Goal: Task Accomplishment & Management: Use online tool/utility

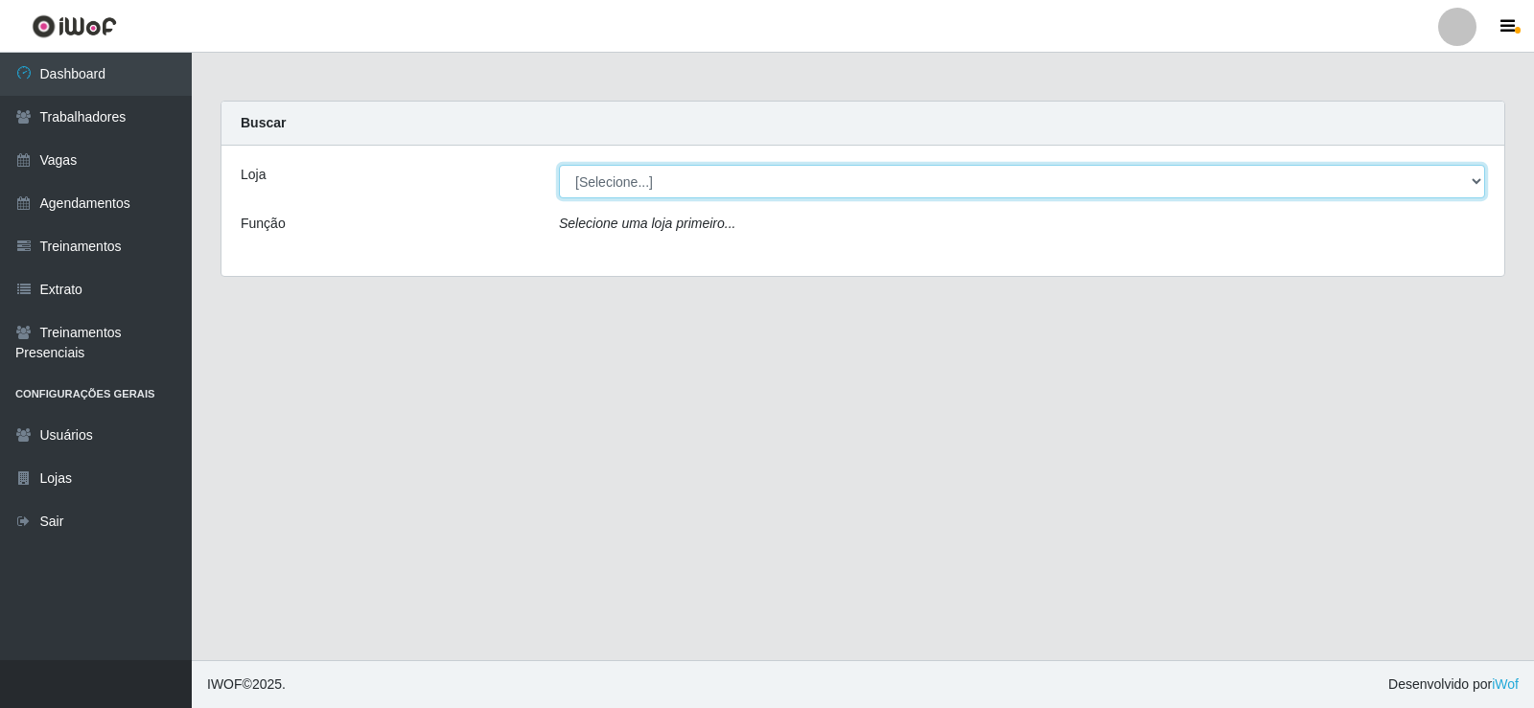
click at [1472, 185] on select "[Selecione...] Supermercado Manaira" at bounding box center [1022, 182] width 926 height 34
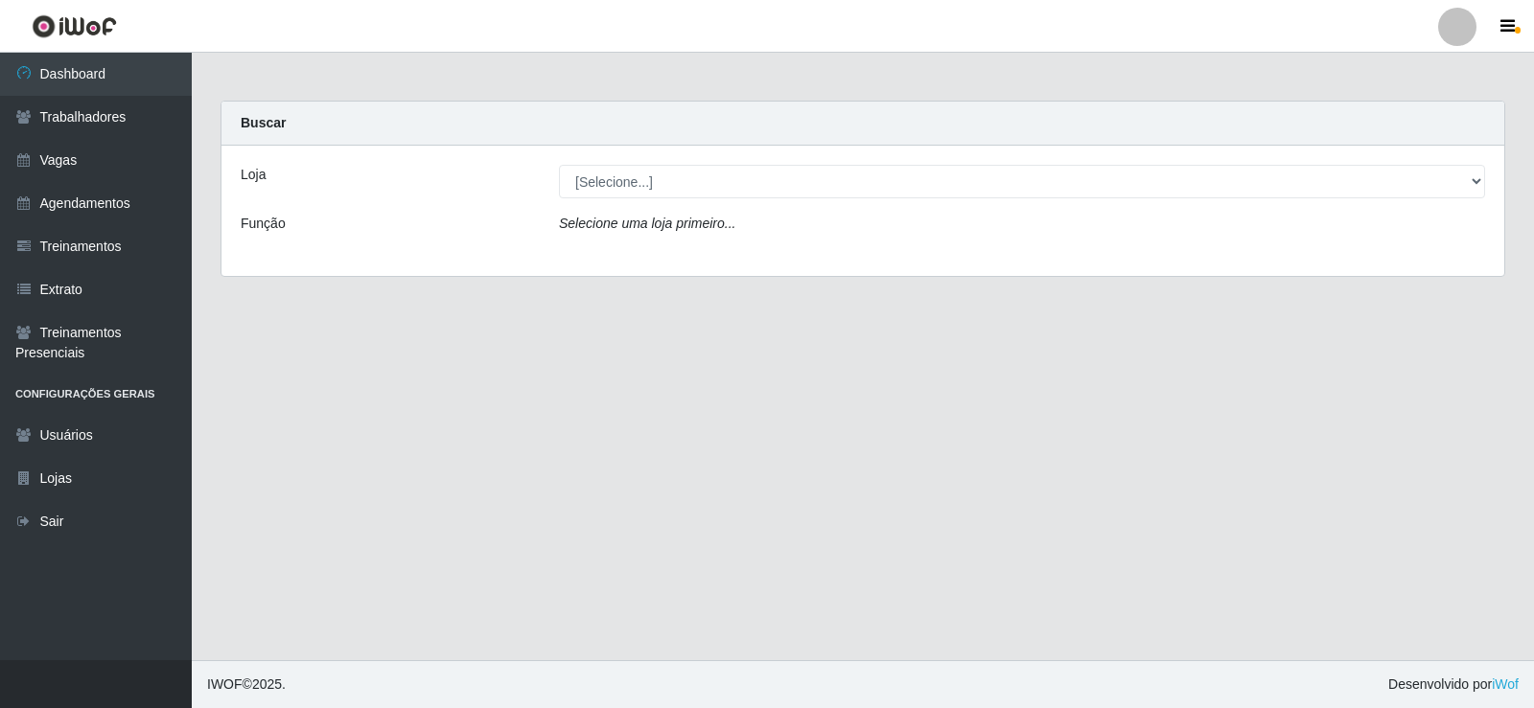
click at [1079, 257] on div "Loja [Selecione...] Supermercado Manaira Função Selecione uma loja primeiro..." at bounding box center [862, 211] width 1283 height 130
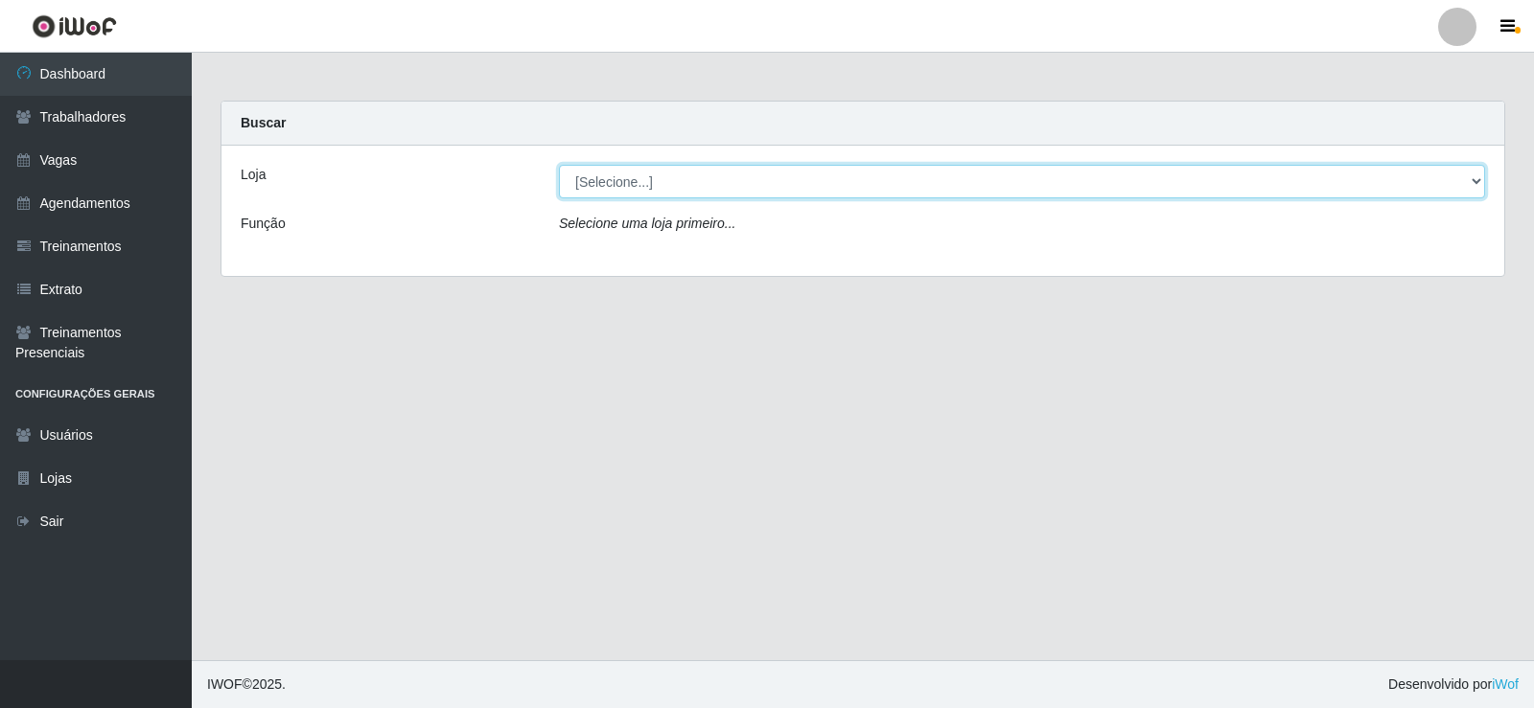
click at [1482, 182] on select "[Selecione...] Supermercado Manaira" at bounding box center [1022, 182] width 926 height 34
select select "443"
click at [559, 165] on select "[Selecione...] Supermercado Manaira" at bounding box center [1022, 182] width 926 height 34
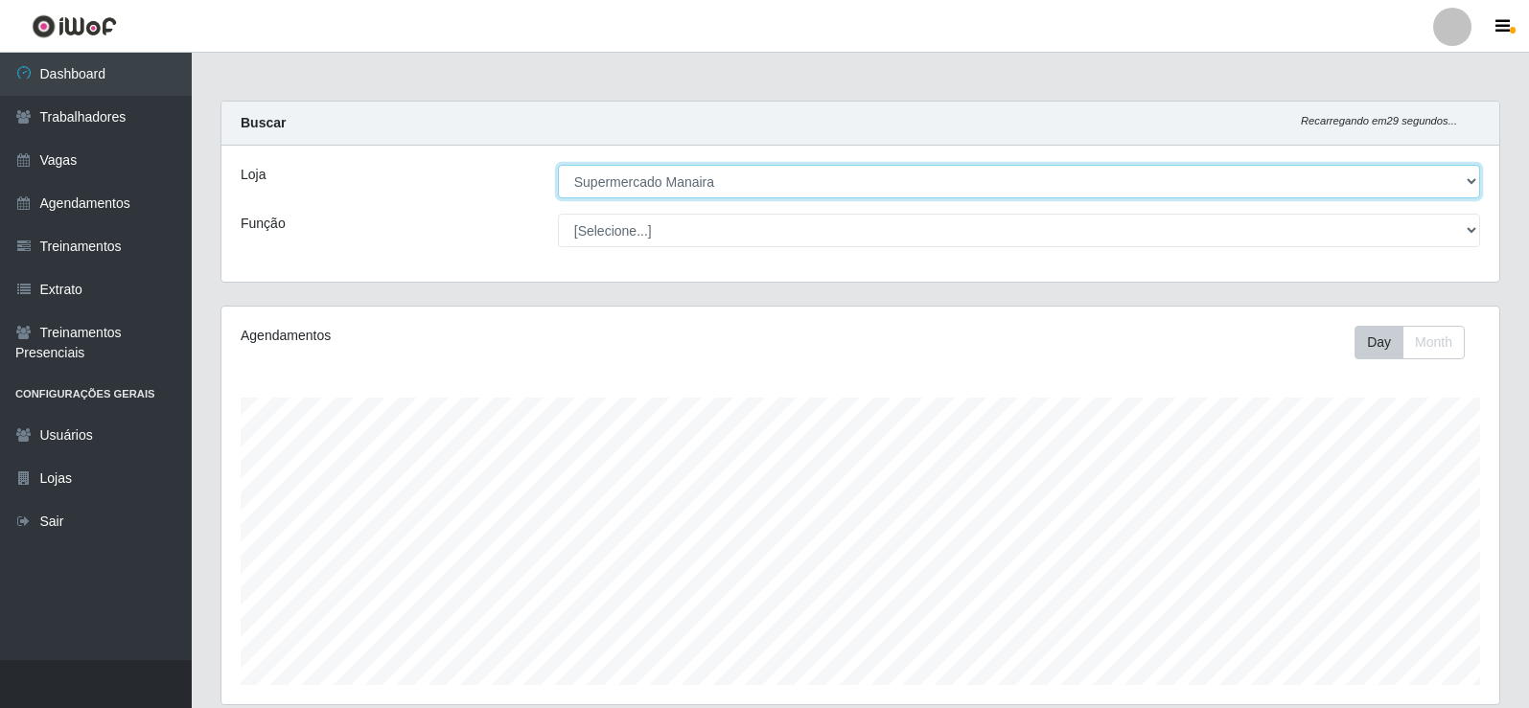
scroll to position [398, 1278]
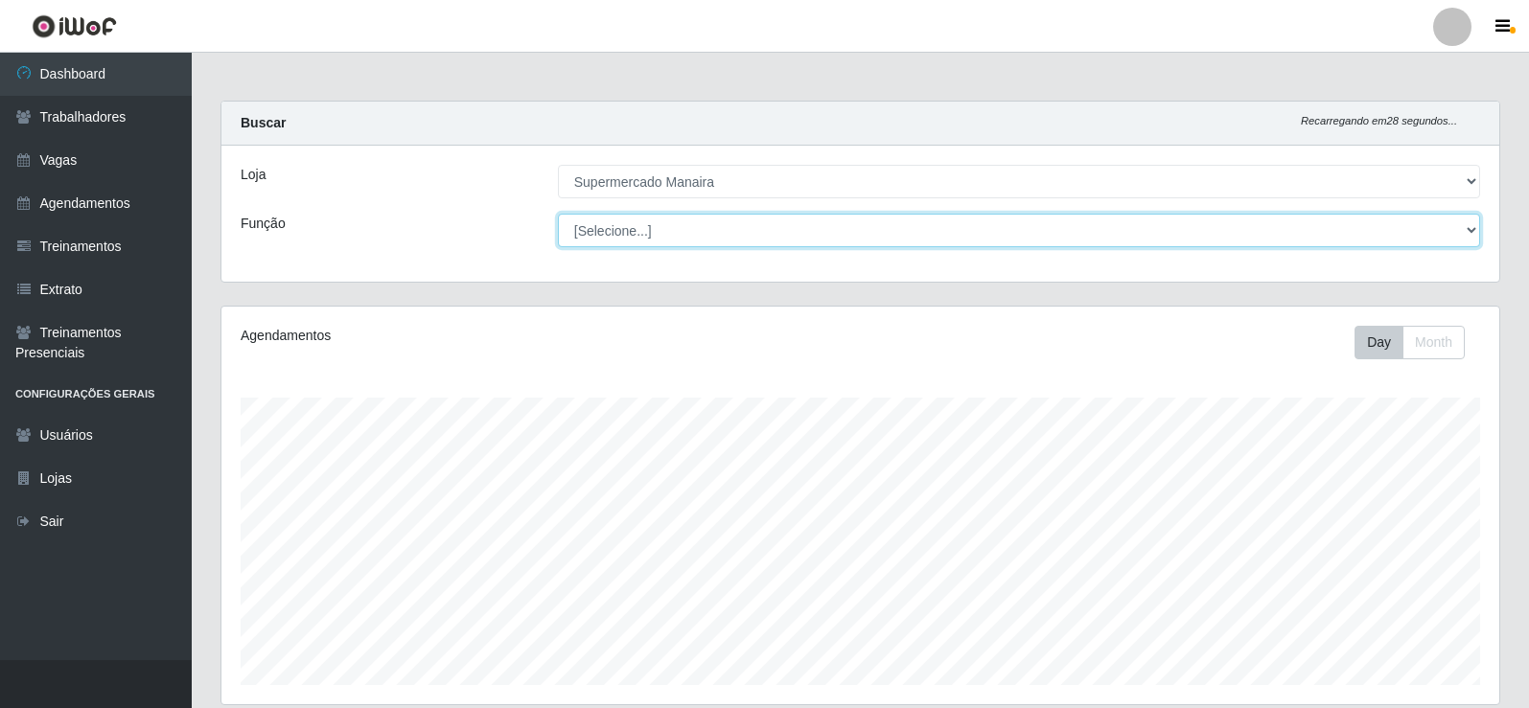
click at [1468, 228] on select "[Selecione...] ASG ASG + ASG ++ Embalador Embalador + Embalador ++ Operador de …" at bounding box center [1019, 231] width 922 height 34
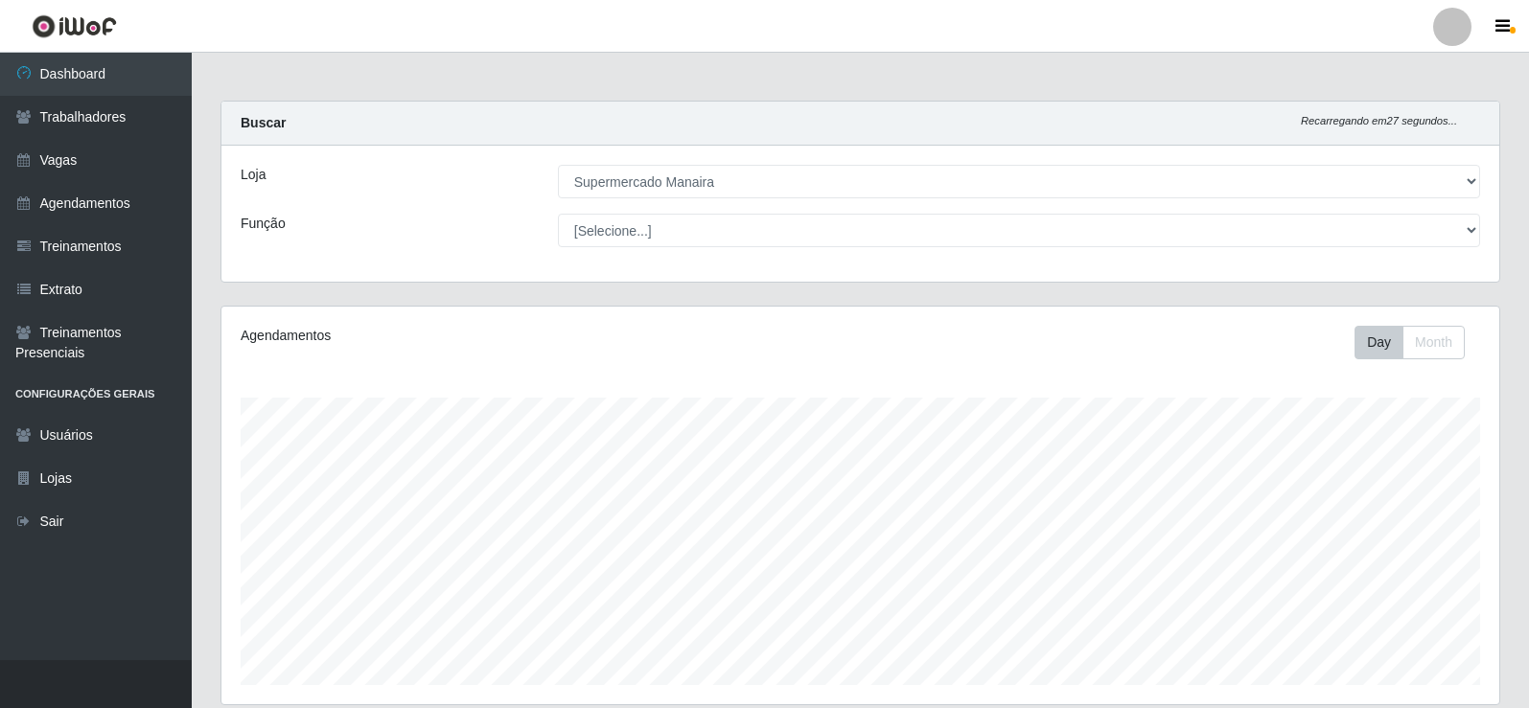
click at [404, 138] on div "Buscar Recarregando em 27 segundos..." at bounding box center [860, 124] width 1278 height 44
click at [127, 82] on link "Dashboard" at bounding box center [96, 74] width 192 height 43
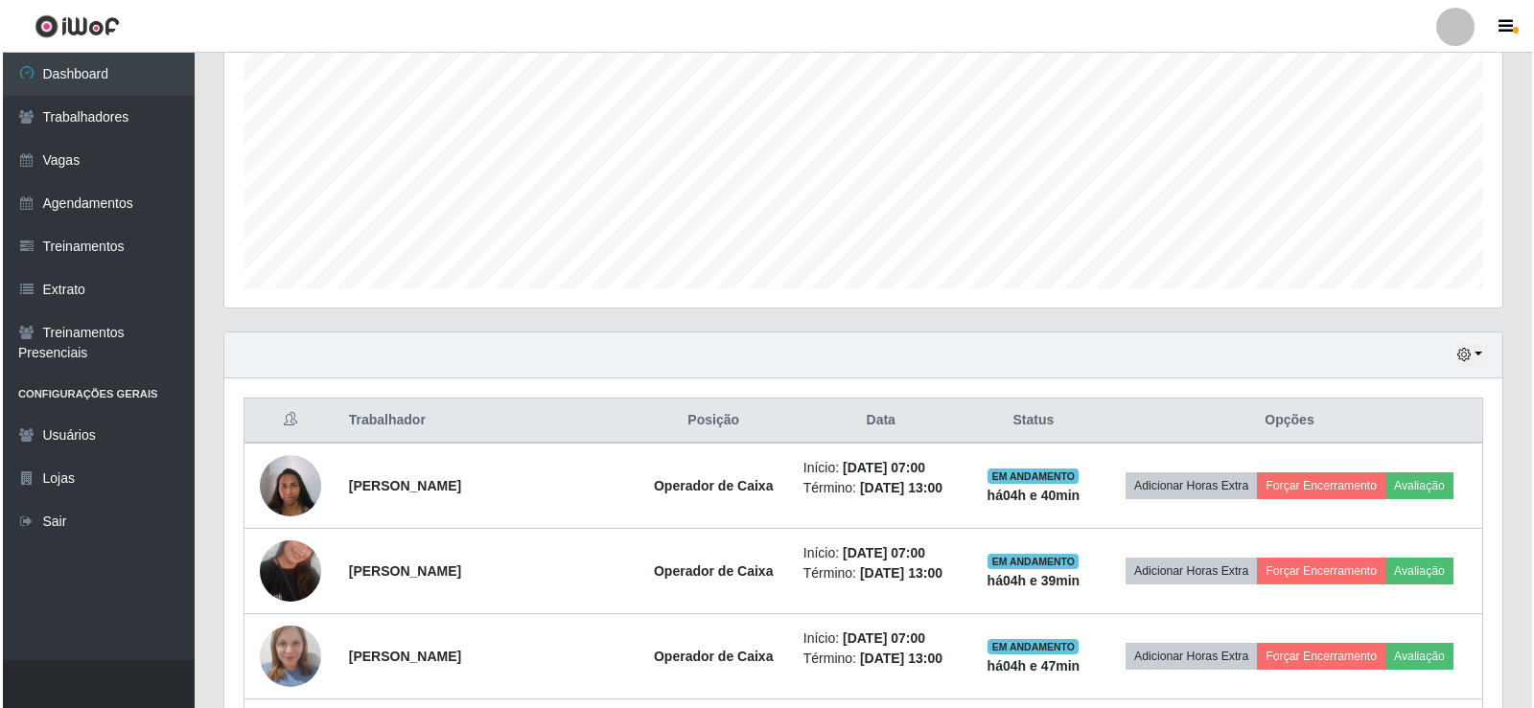
scroll to position [479, 0]
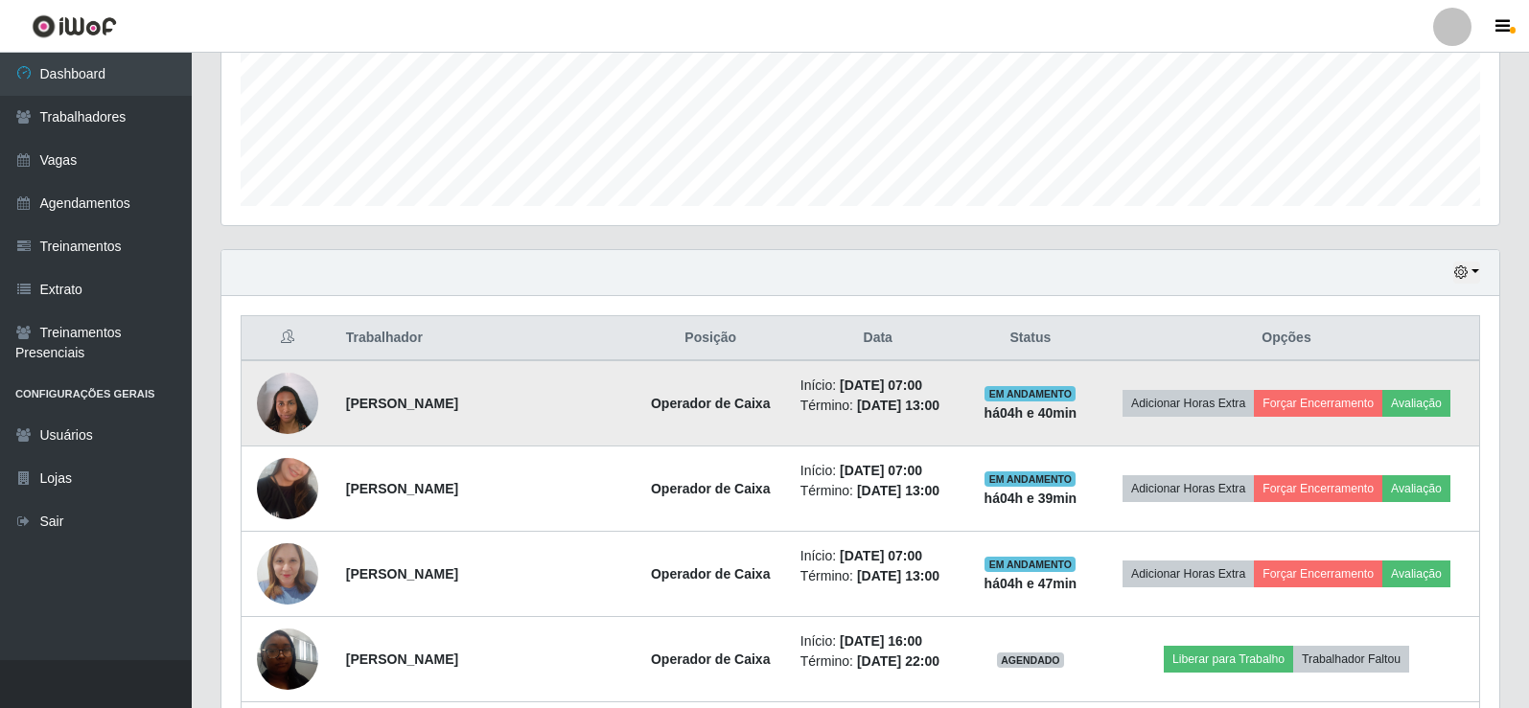
click at [310, 396] on img at bounding box center [287, 402] width 61 height 81
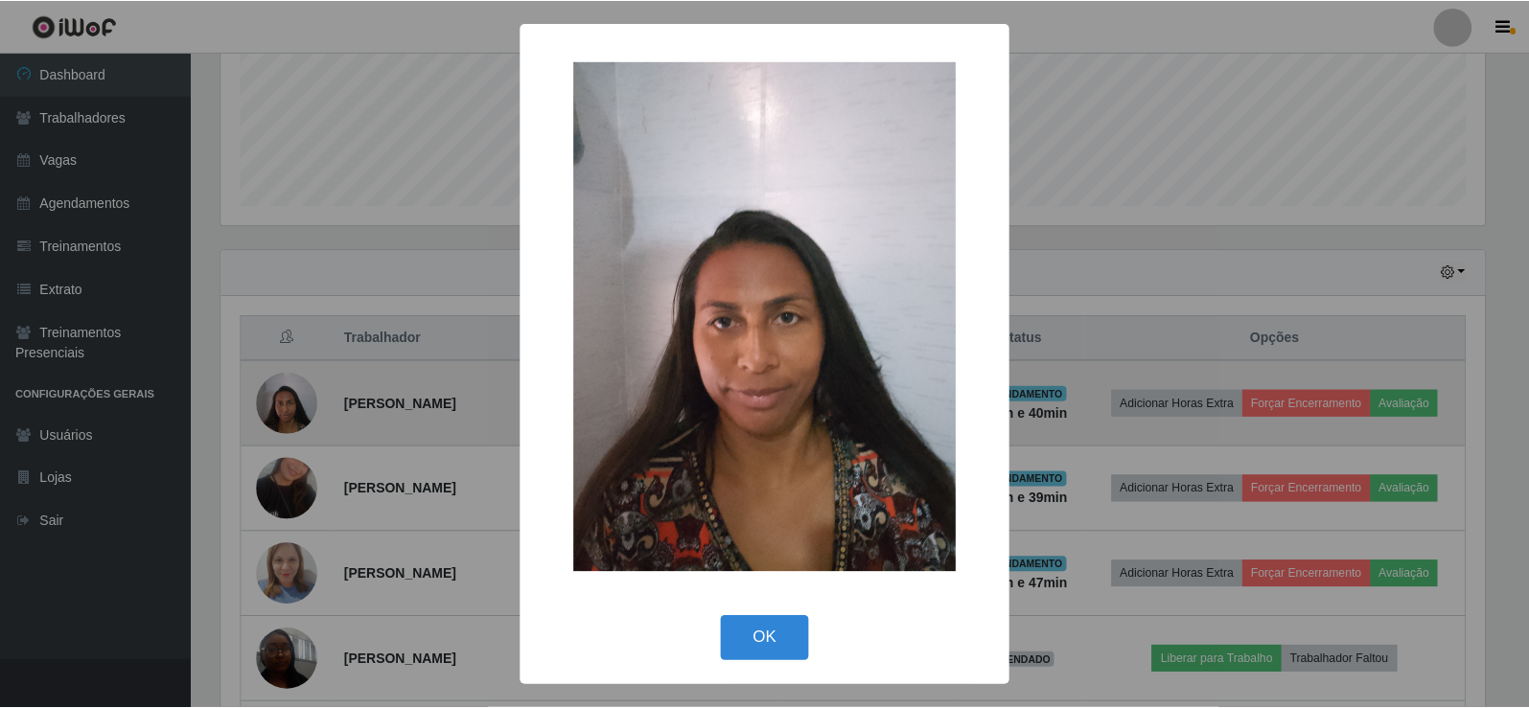
scroll to position [398, 1268]
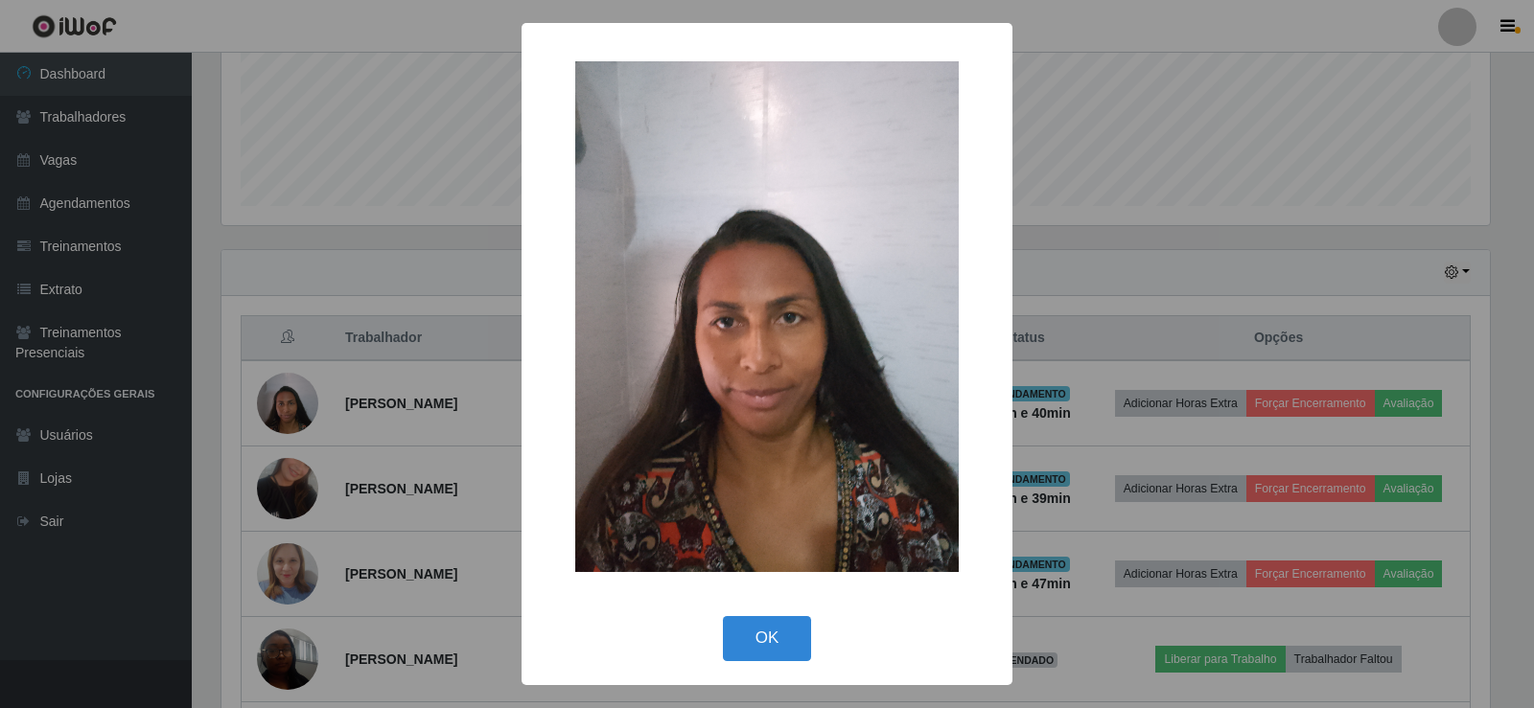
click at [290, 394] on div "× OK Cancel" at bounding box center [767, 354] width 1534 height 708
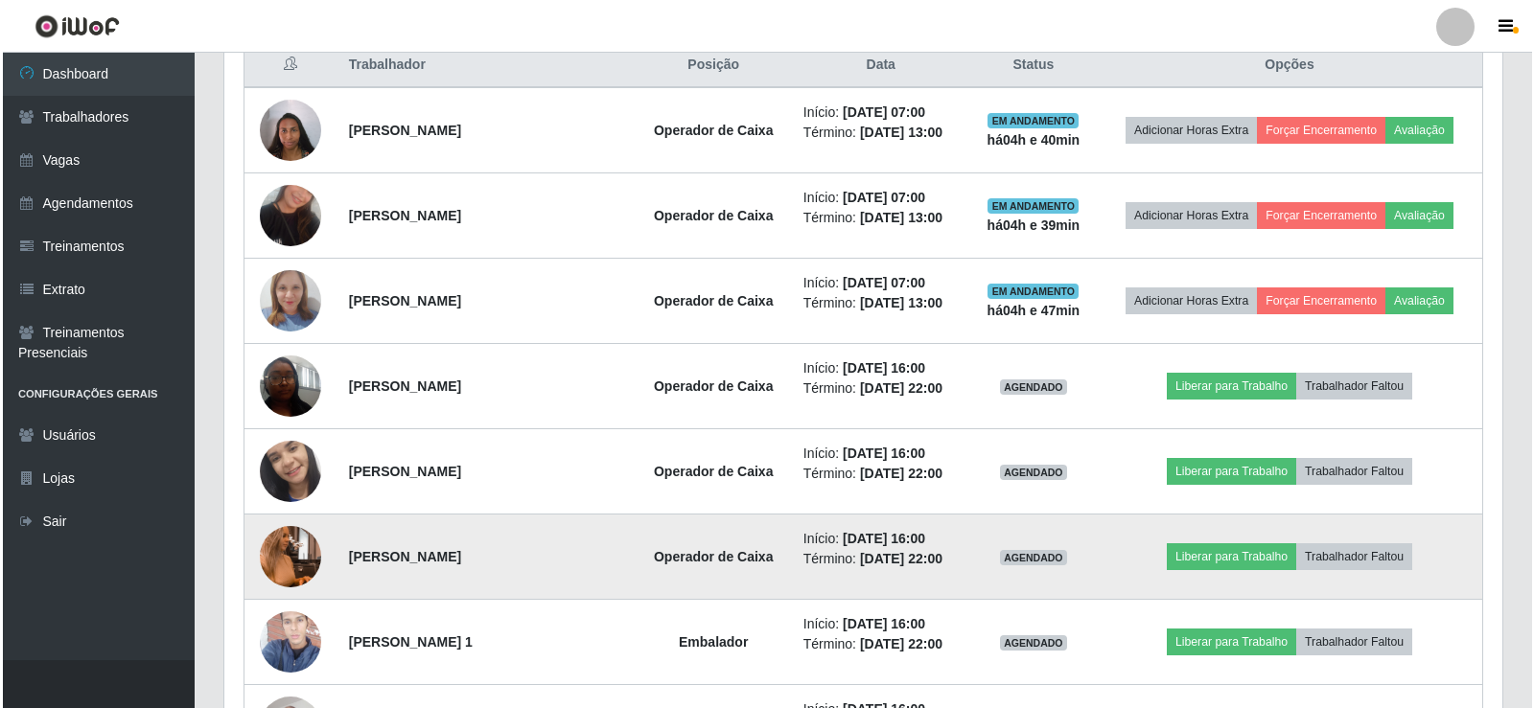
scroll to position [767, 0]
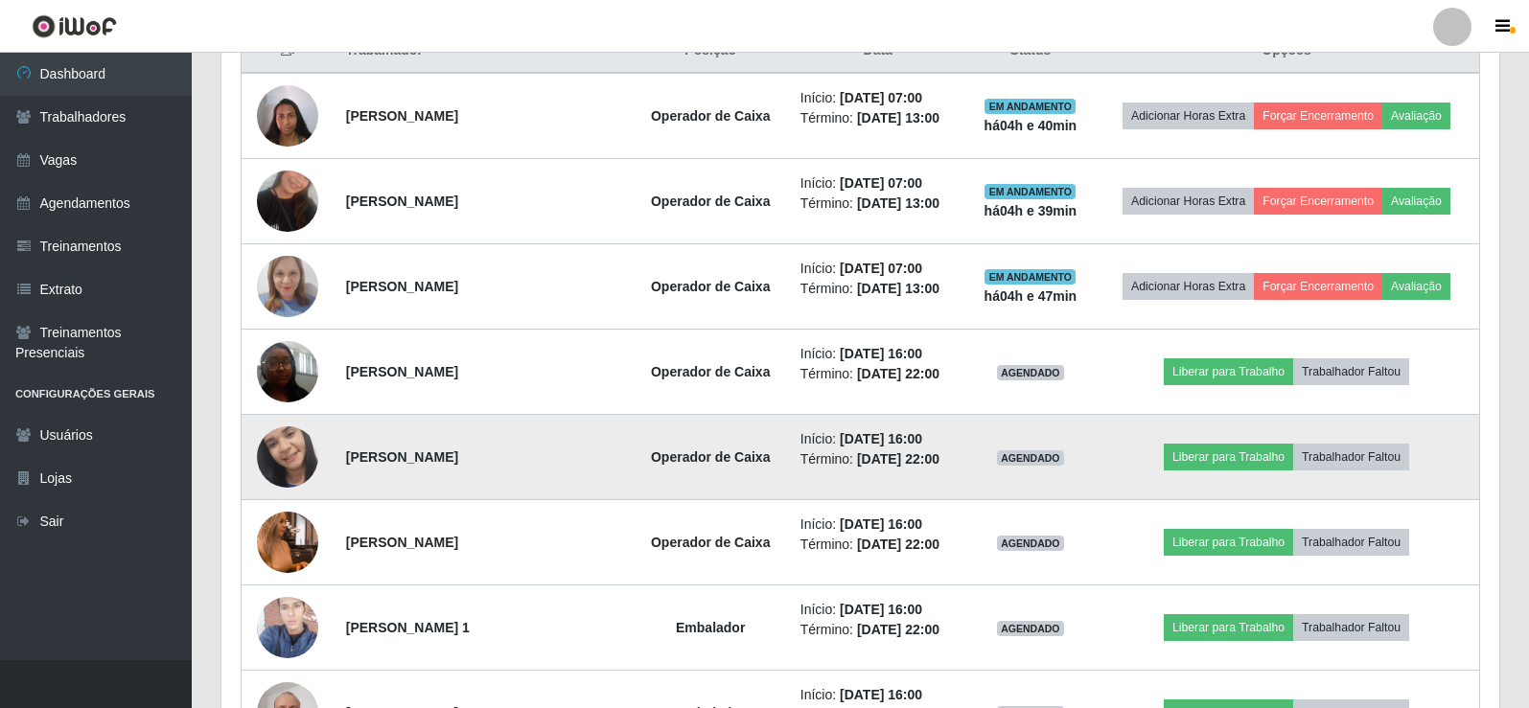
click at [299, 463] on img at bounding box center [287, 457] width 61 height 136
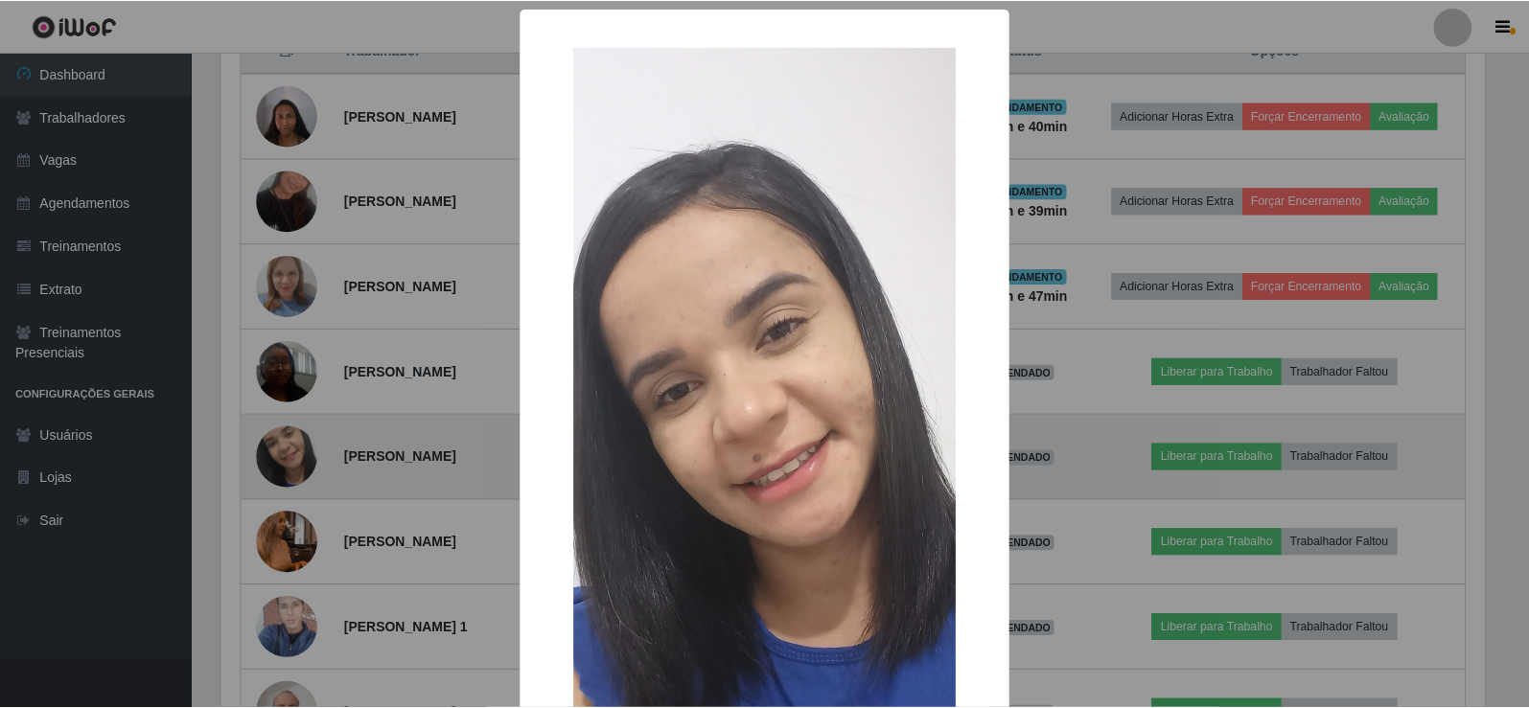
scroll to position [398, 1268]
click at [299, 463] on div "× OK Cancel" at bounding box center [767, 354] width 1534 height 708
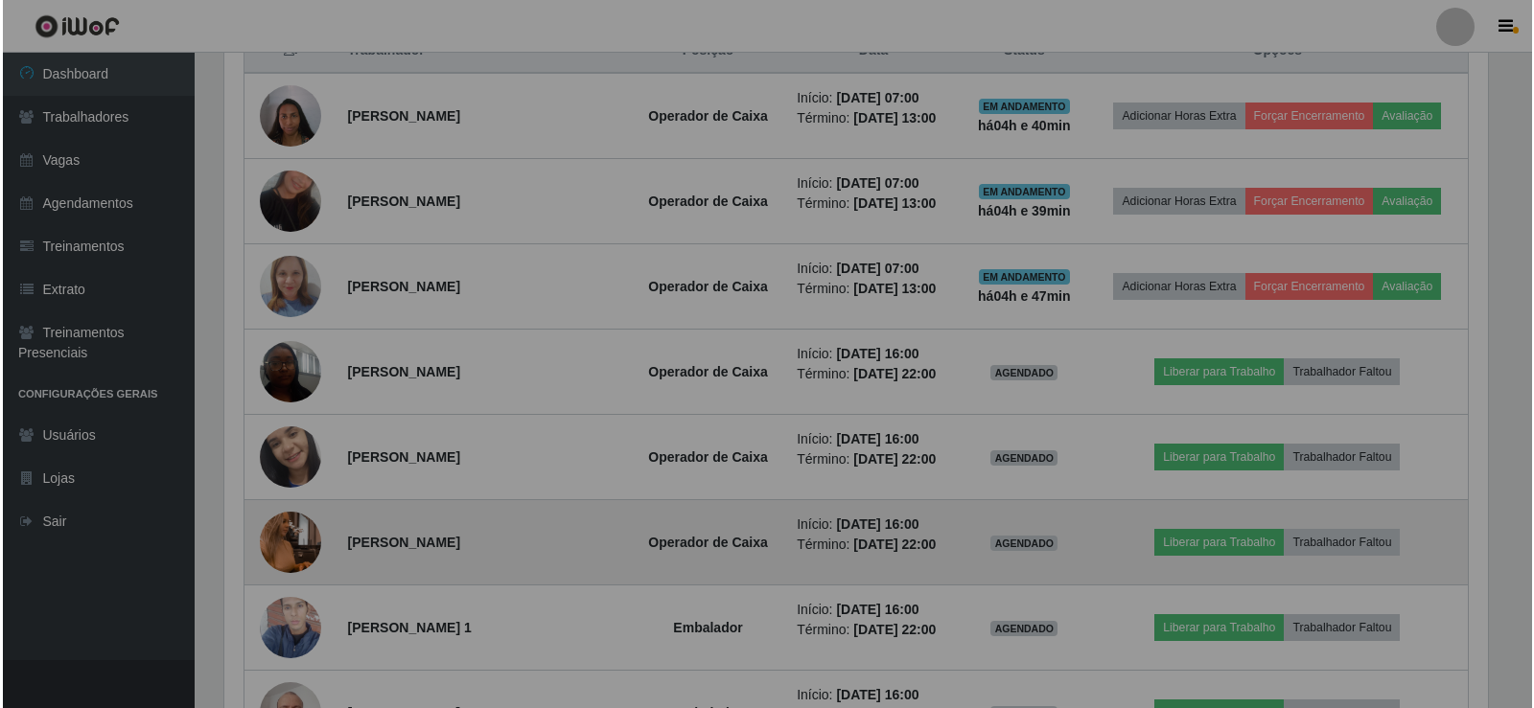
scroll to position [398, 1278]
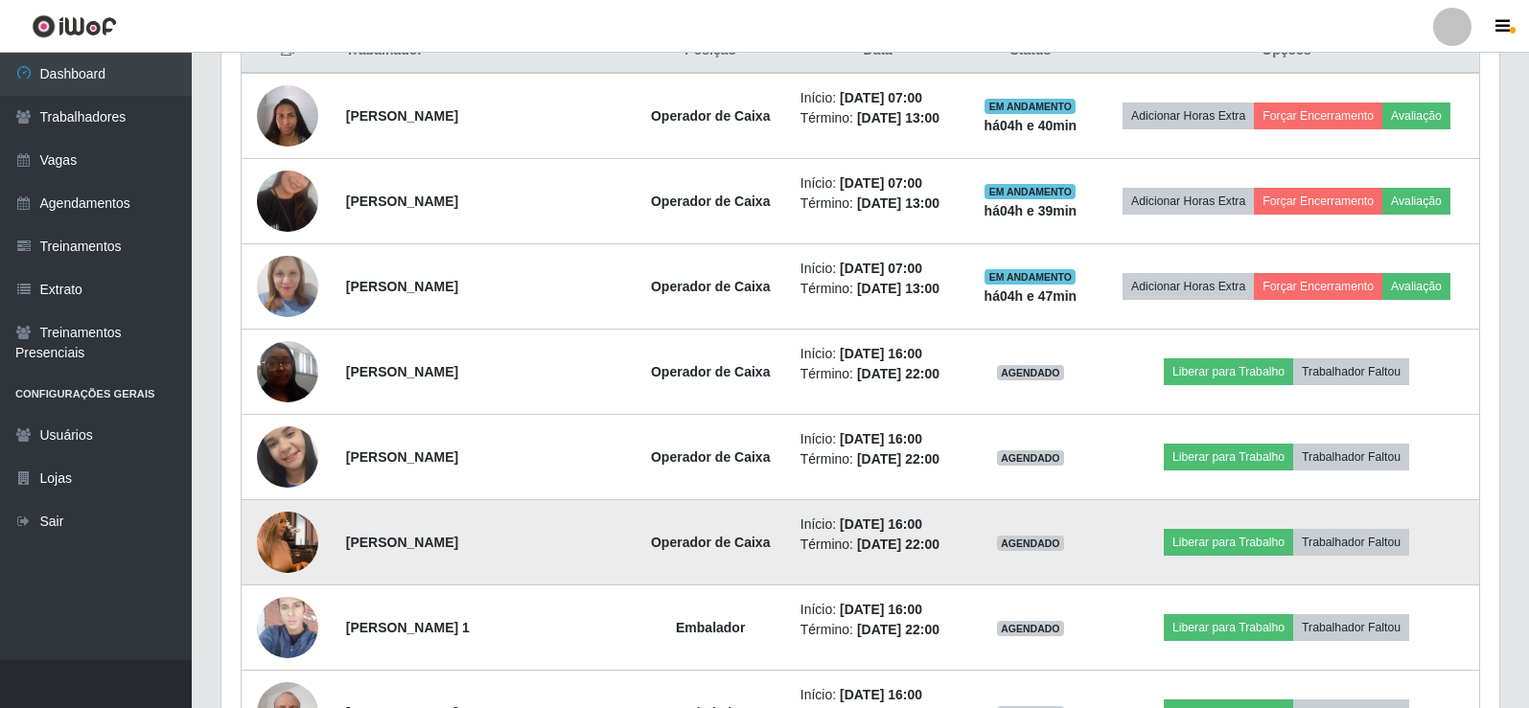
click at [292, 531] on img at bounding box center [287, 542] width 61 height 109
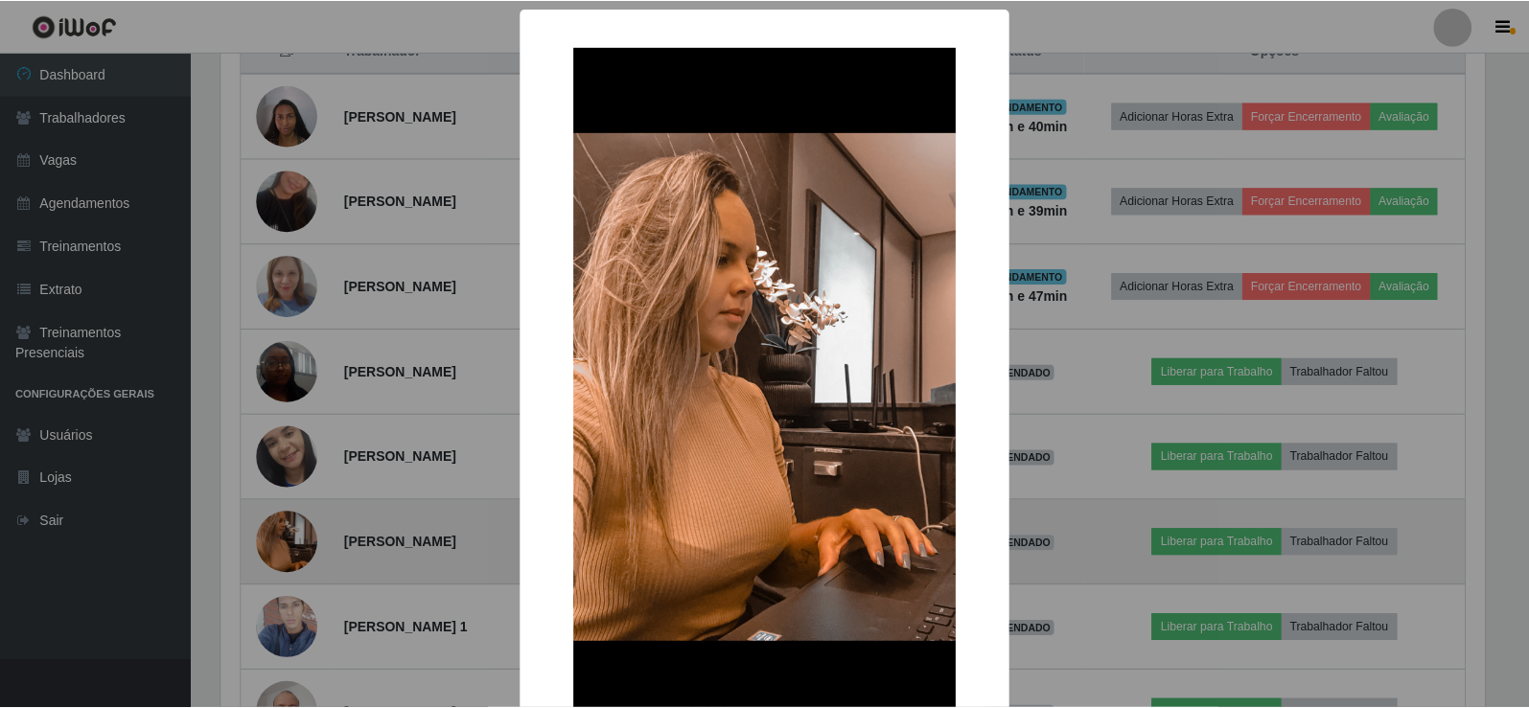
scroll to position [398, 1268]
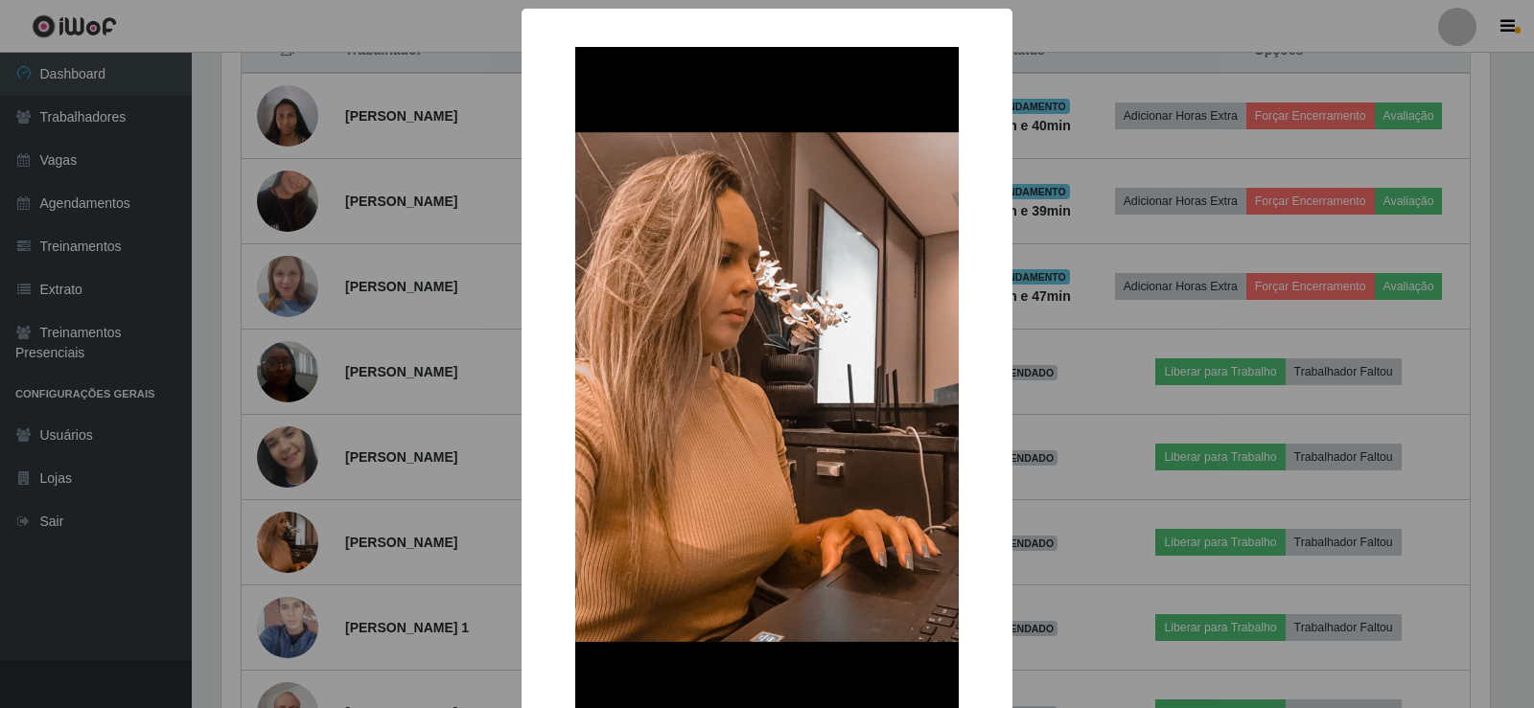
click at [292, 526] on div "× OK Cancel" at bounding box center [767, 354] width 1534 height 708
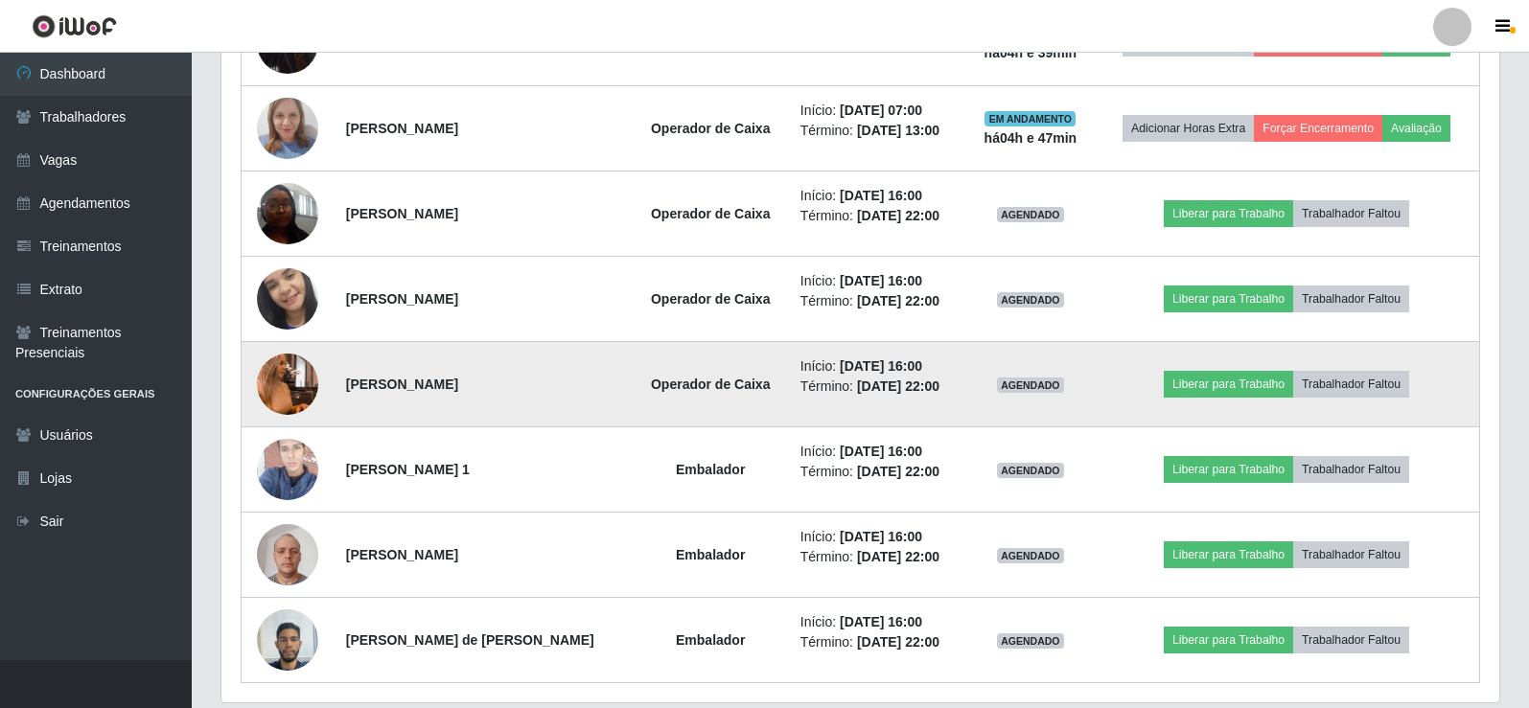
scroll to position [959, 0]
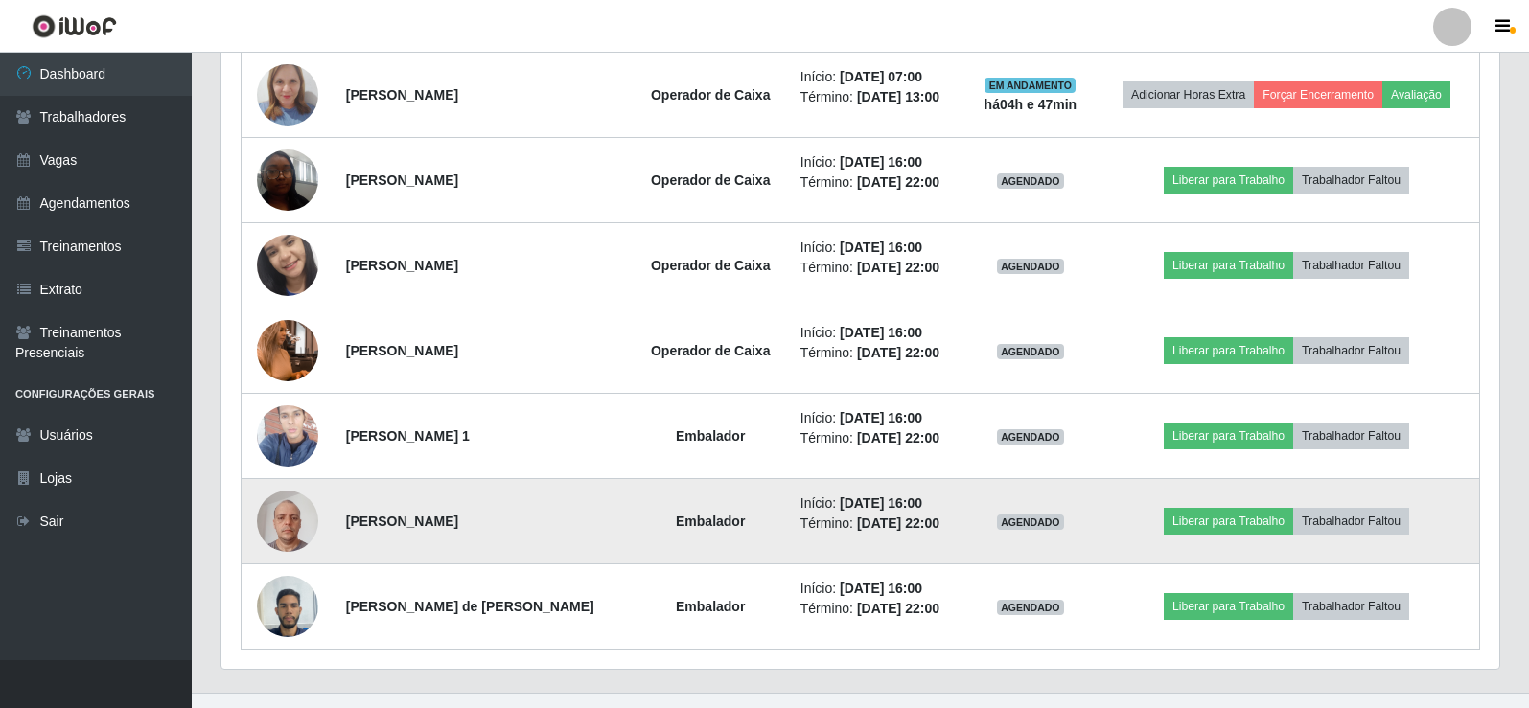
click at [278, 536] on img at bounding box center [287, 520] width 61 height 81
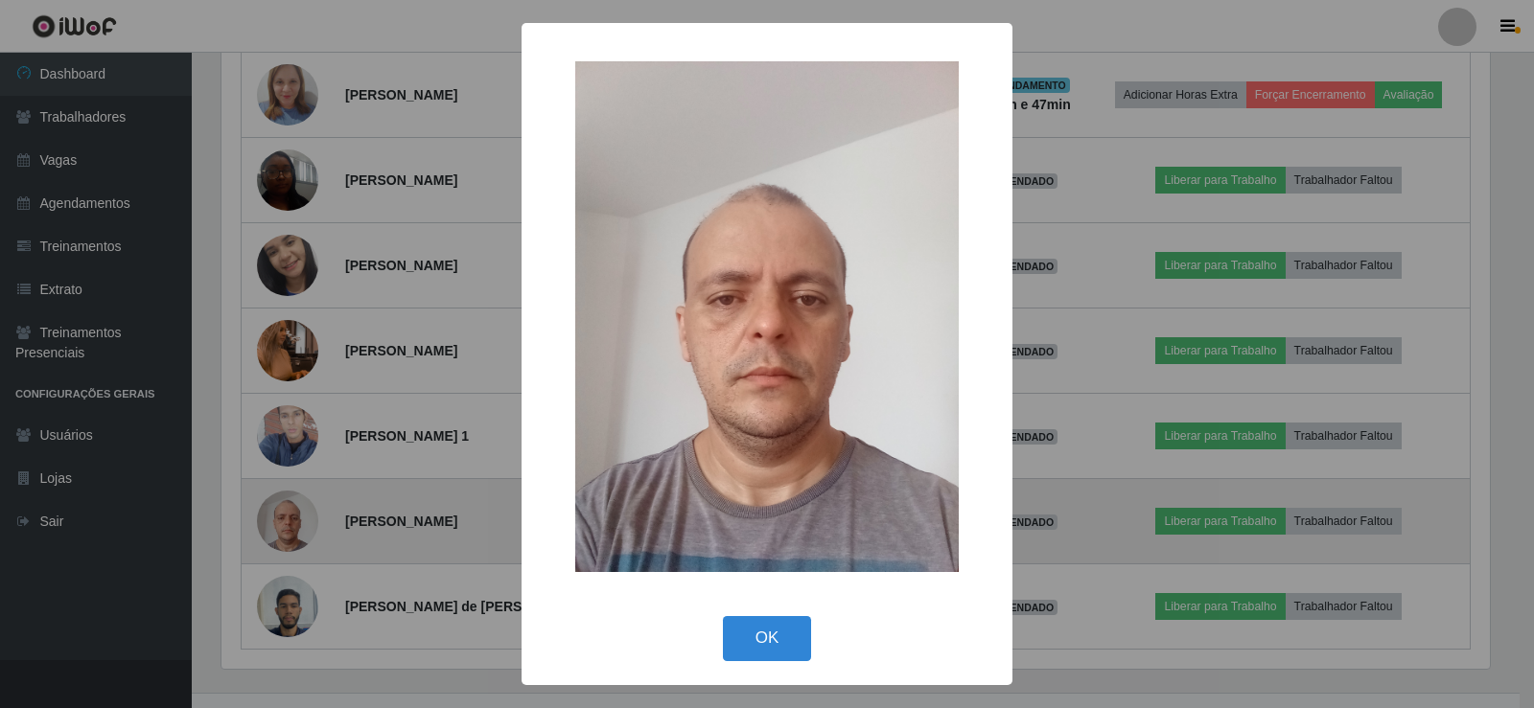
click at [278, 536] on div "× OK Cancel" at bounding box center [767, 354] width 1534 height 708
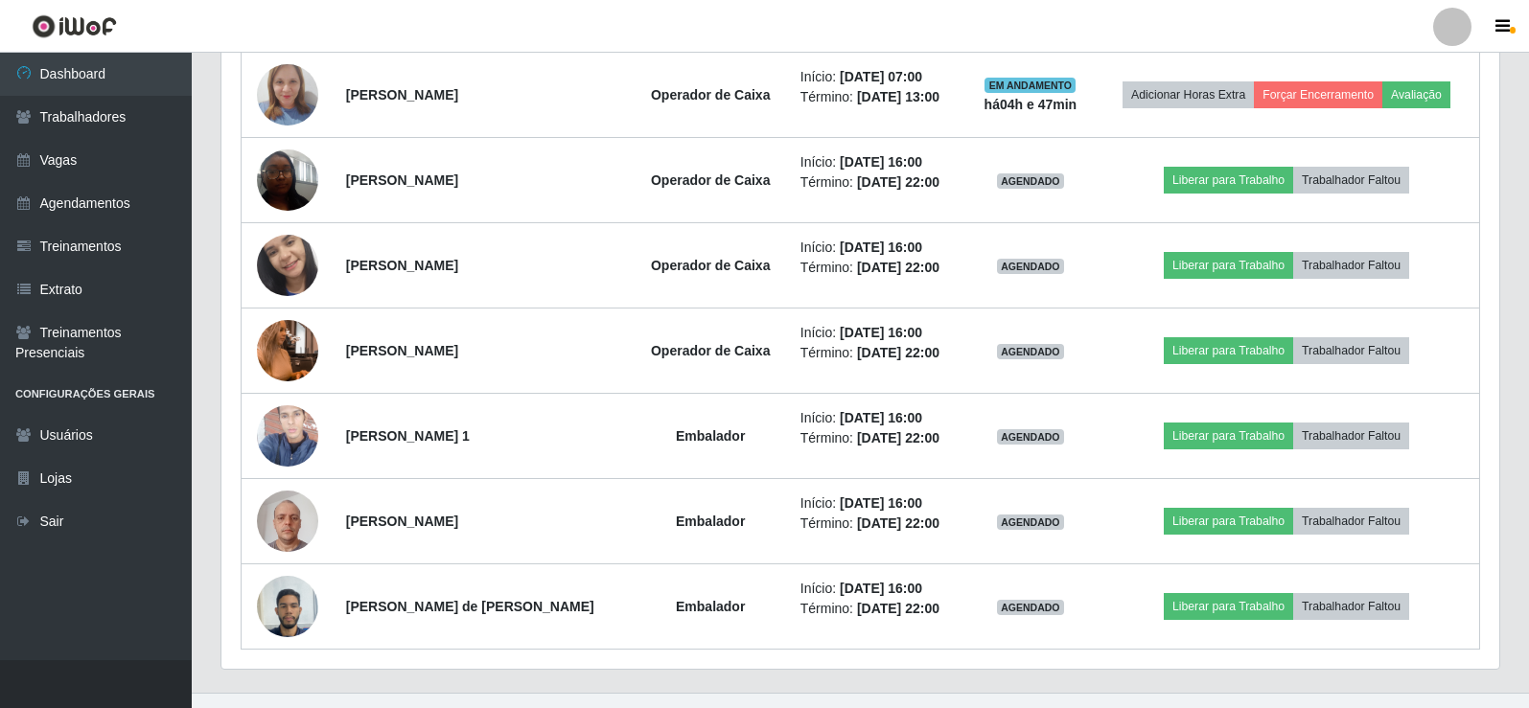
scroll to position [398, 1278]
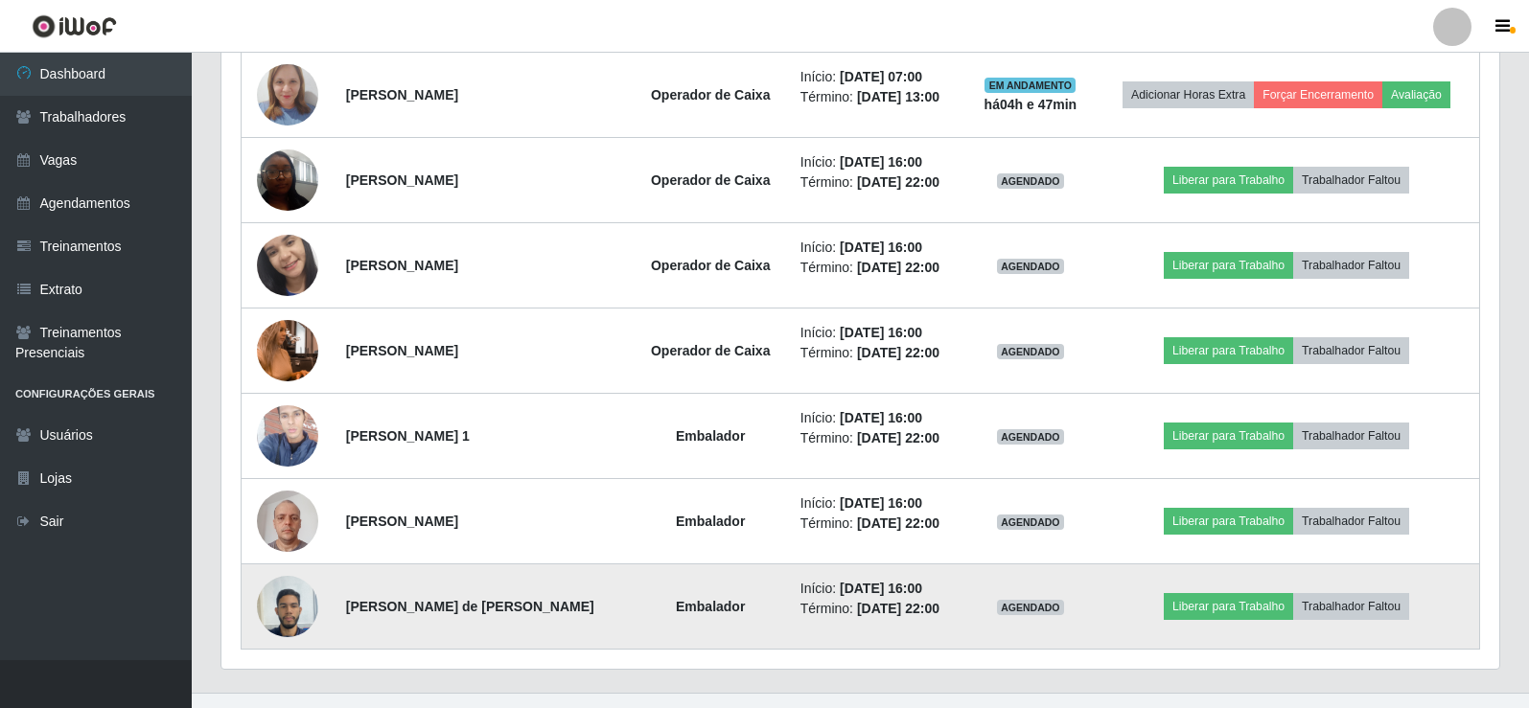
click at [278, 613] on img at bounding box center [287, 606] width 61 height 81
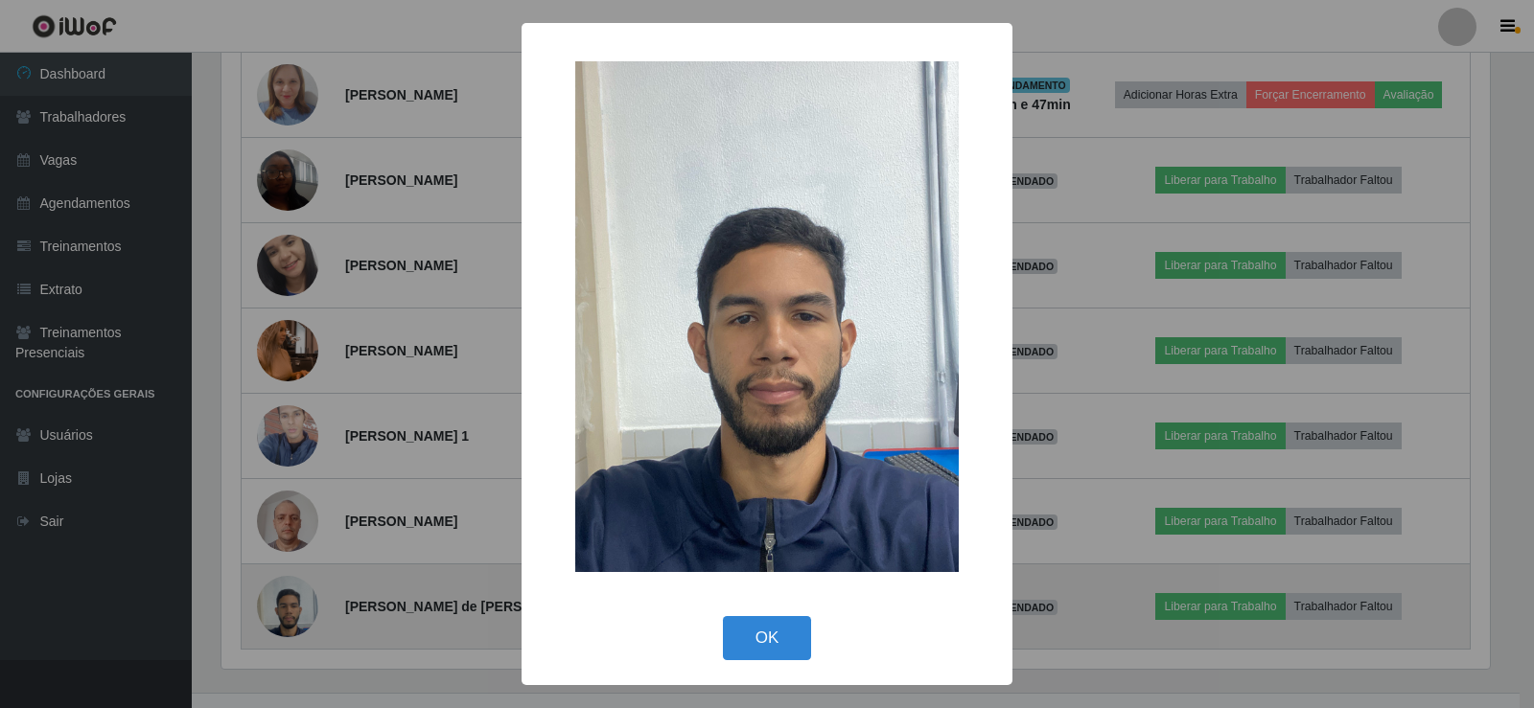
click at [278, 613] on div "× OK Cancel" at bounding box center [767, 354] width 1534 height 708
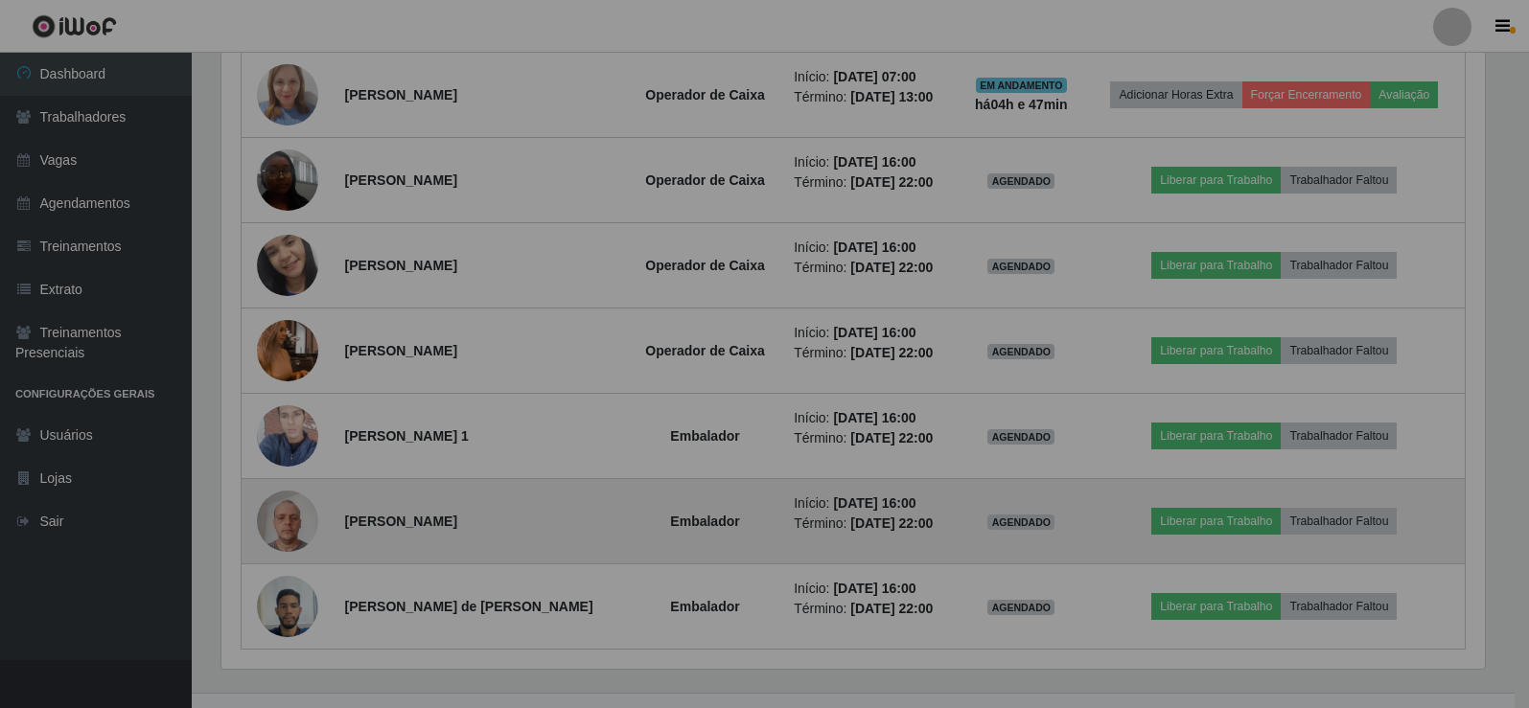
scroll to position [398, 1278]
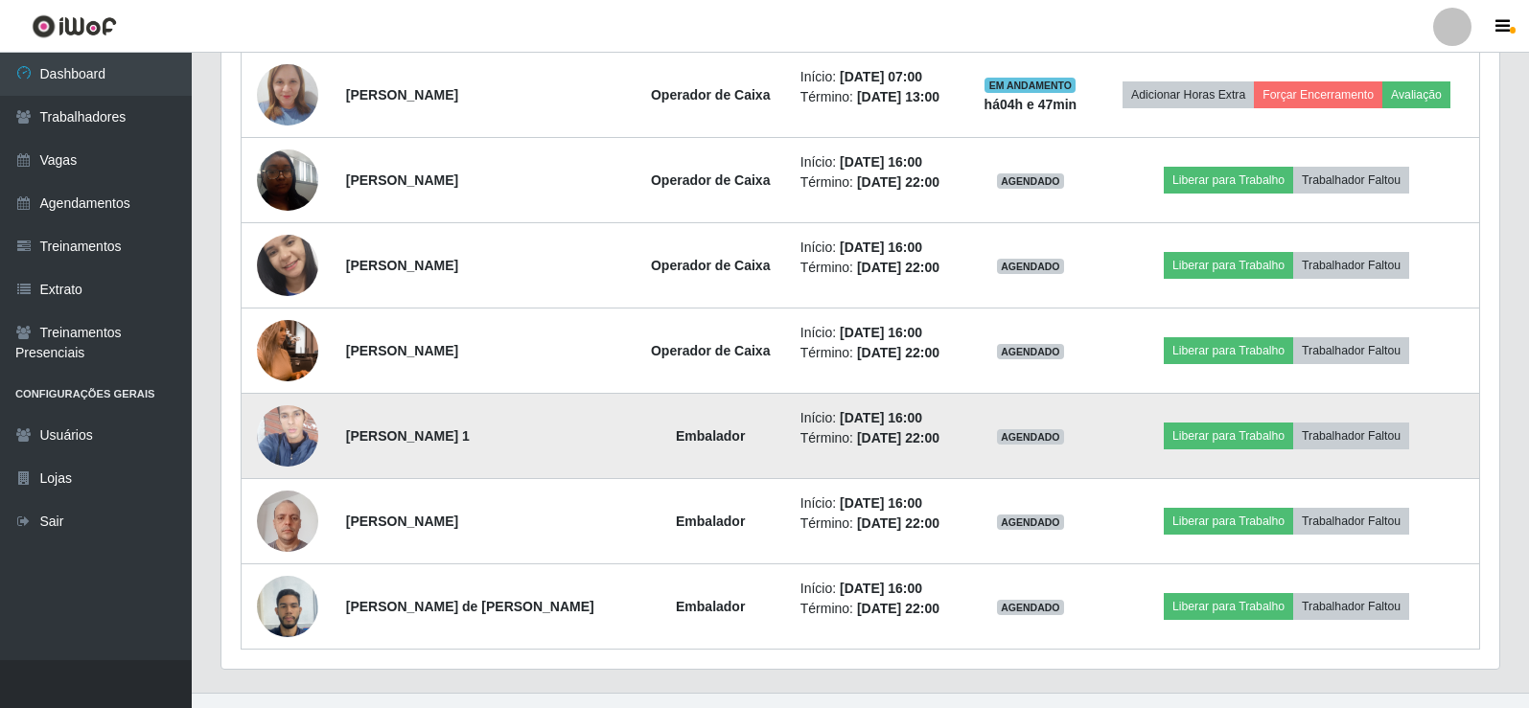
click at [280, 433] on img at bounding box center [287, 435] width 61 height 109
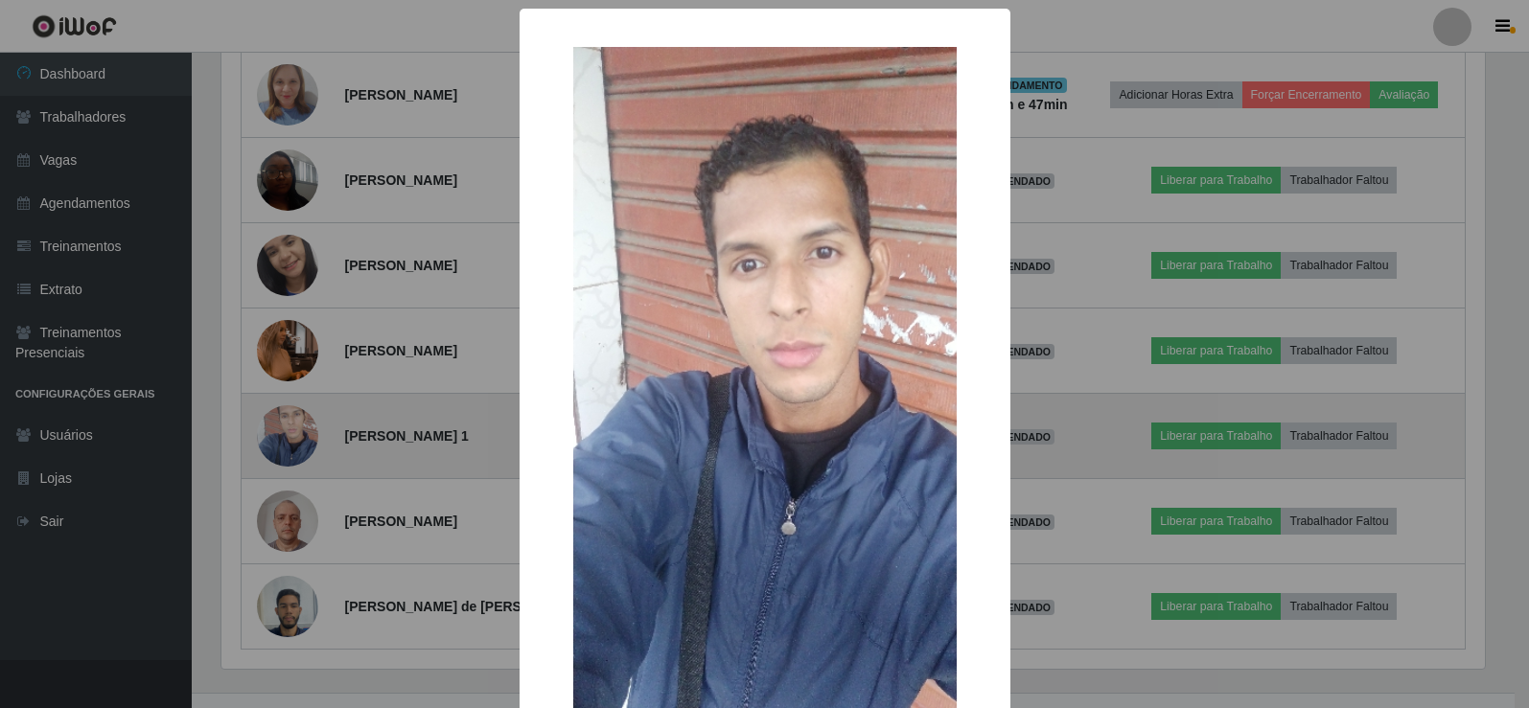
scroll to position [398, 1268]
click at [280, 433] on div "× OK Cancel" at bounding box center [767, 354] width 1534 height 708
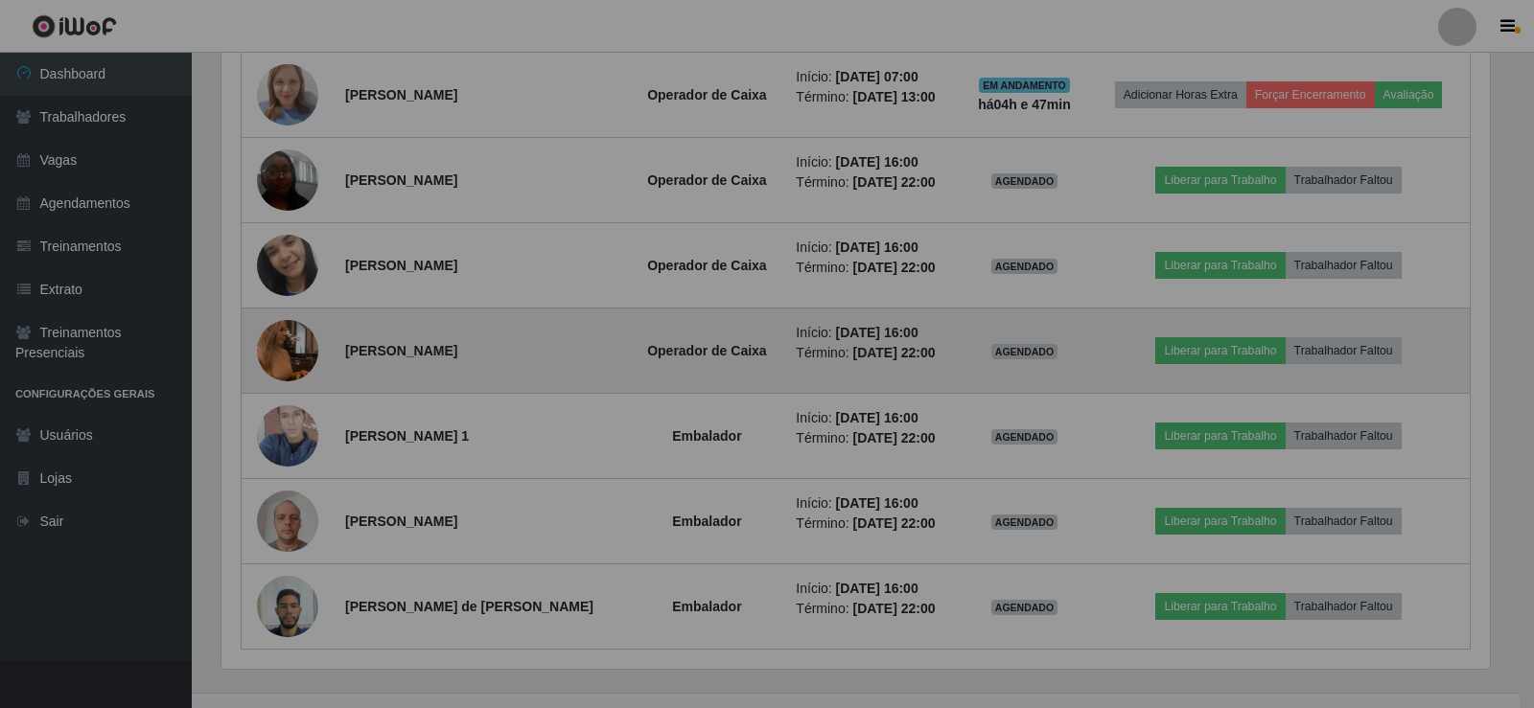
scroll to position [398, 1278]
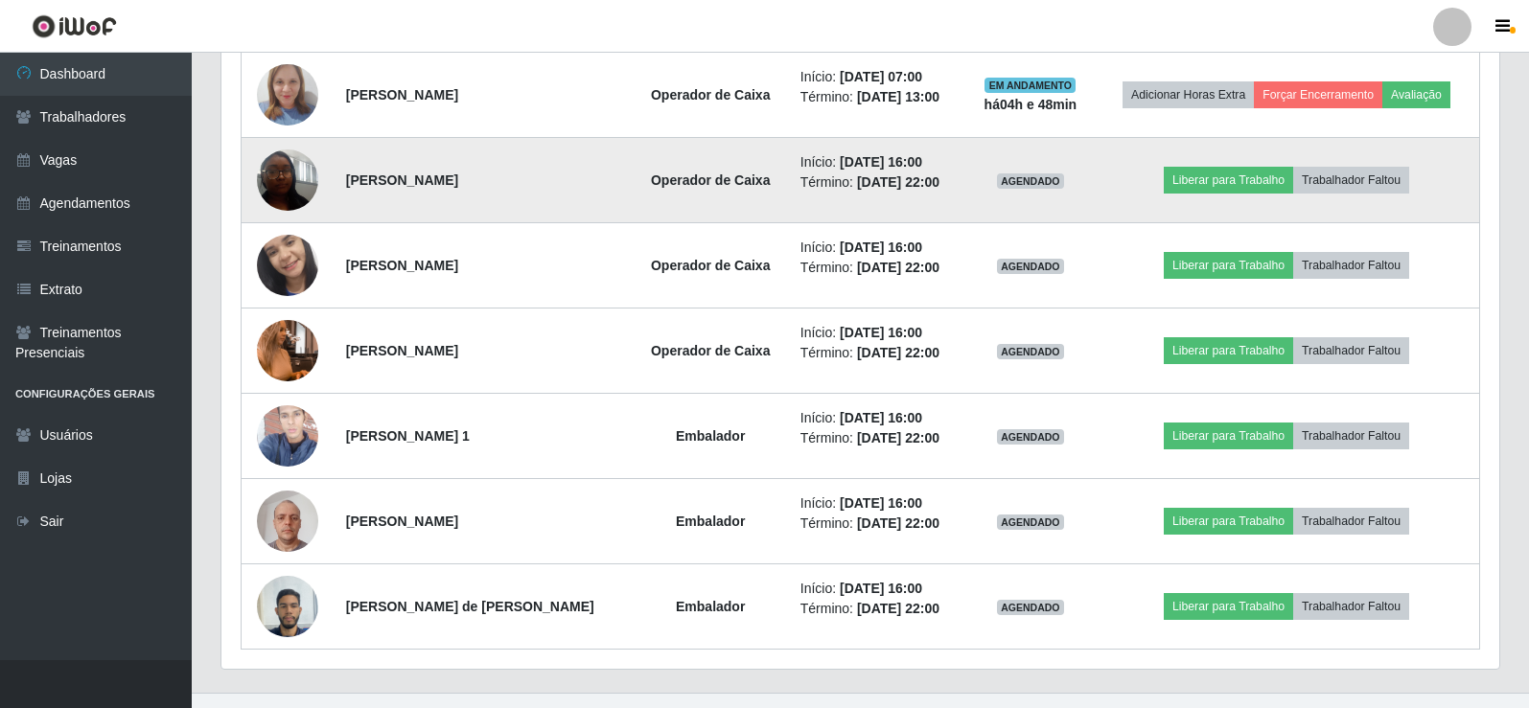
click at [304, 170] on img at bounding box center [287, 179] width 61 height 81
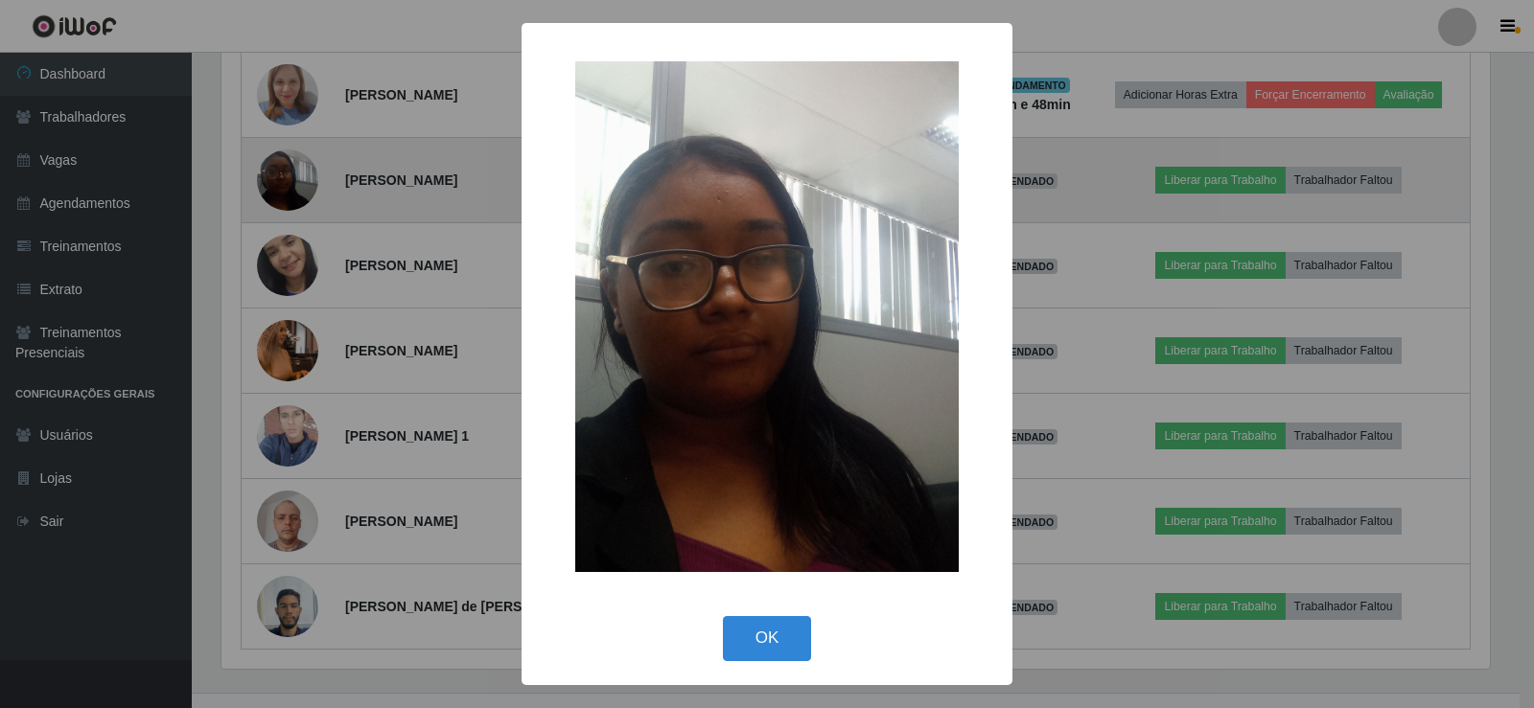
scroll to position [0, 0]
click at [304, 170] on div "× OK Cancel" at bounding box center [767, 354] width 1534 height 708
